Goal: Browse casually

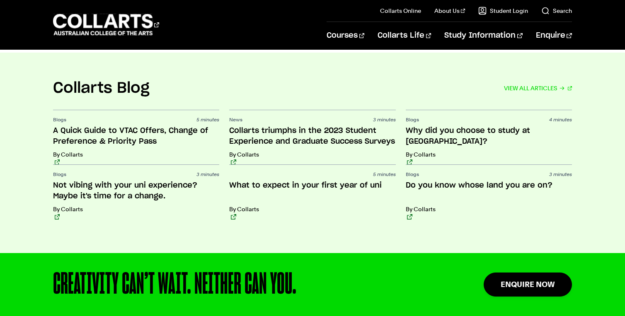
scroll to position [1904, 0]
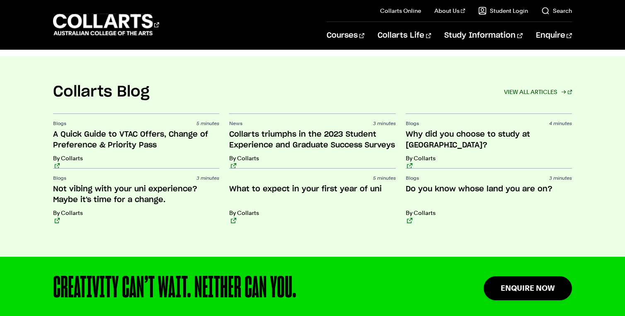
click at [535, 86] on link "VIEW ALL ARTICLES" at bounding box center [538, 92] width 68 height 12
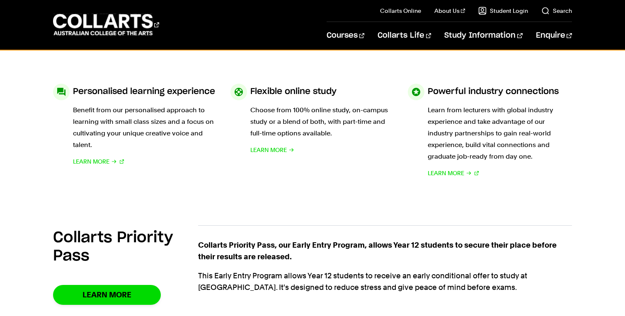
scroll to position [404, 0]
